Goal: Information Seeking & Learning: Learn about a topic

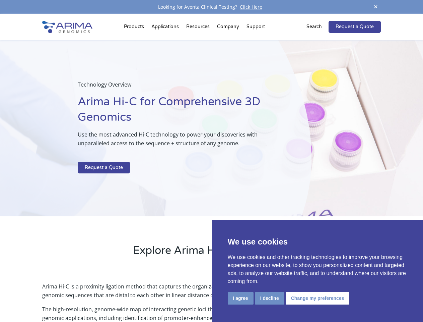
click at [212, 161] on p at bounding box center [178, 157] width 200 height 9
click at [241, 298] on button "I agree" at bounding box center [241, 298] width 26 height 12
click at [270, 298] on p "Arima Hi-C is a proximity ligation method that captures the organizational stru…" at bounding box center [211, 293] width 339 height 23
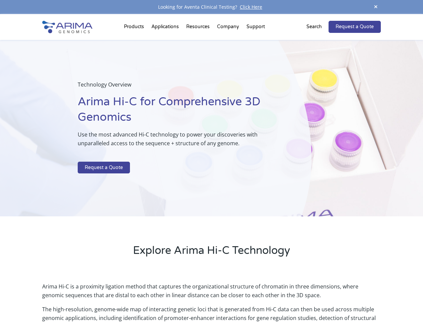
click at [317, 298] on p "Arima Hi-C is a proximity ligation method that captures the organizational stru…" at bounding box center [211, 293] width 339 height 23
click at [376, 7] on span at bounding box center [376, 7] width 10 height 9
click at [212, 168] on div "Technology Overview Arima Hi-C for Comprehensive 3D Genomics Use the most advan…" at bounding box center [156, 128] width 312 height 177
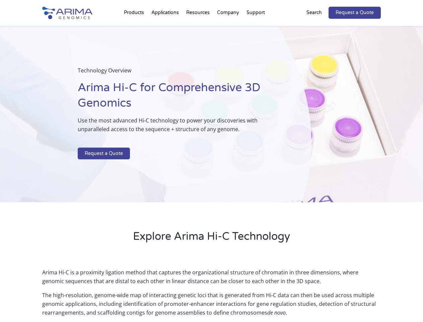
click at [135, 28] on div "Technology Overview Arima Hi-C for Comprehensive 3D Genomics Use the most advan…" at bounding box center [156, 114] width 312 height 177
click at [199, 28] on div "Technology Overview Arima Hi-C for Comprehensive 3D Genomics Use the most advan…" at bounding box center [156, 114] width 312 height 177
click at [229, 28] on div "Technology Overview Arima Hi-C for Comprehensive 3D Genomics Use the most advan…" at bounding box center [156, 114] width 312 height 177
click at [256, 28] on div "Technology Overview Arima Hi-C for Comprehensive 3D Genomics Use the most advan…" at bounding box center [156, 114] width 312 height 177
